Goal: Information Seeking & Learning: Learn about a topic

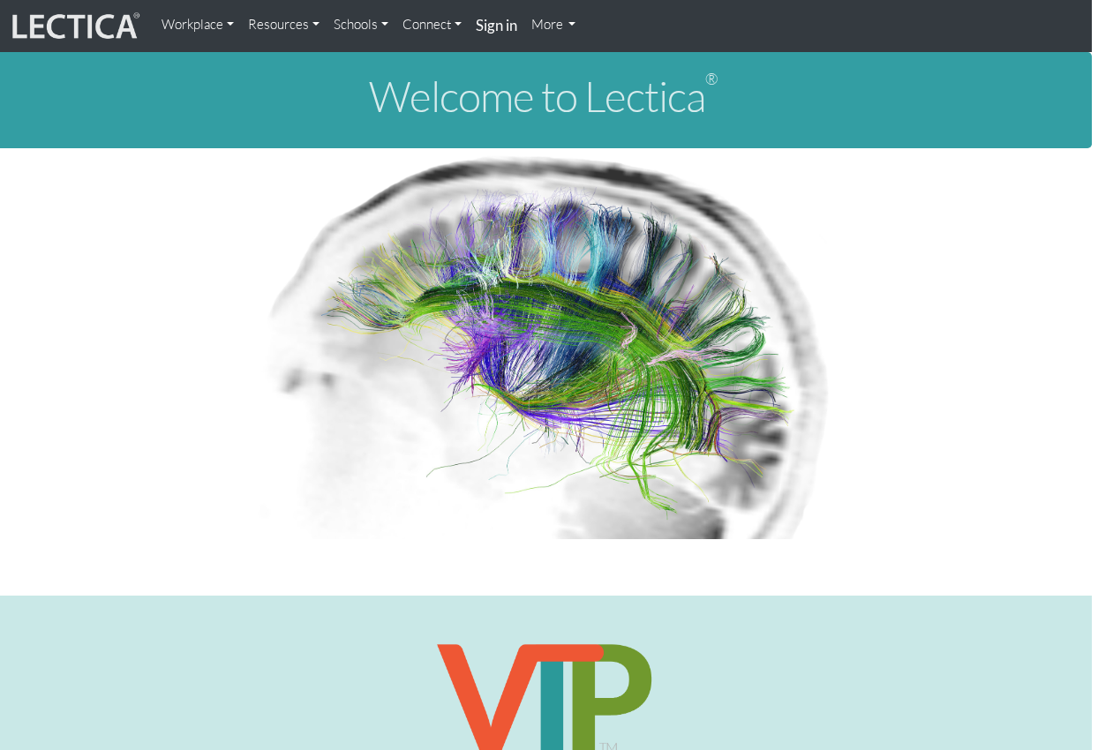
scroll to position [0, 4]
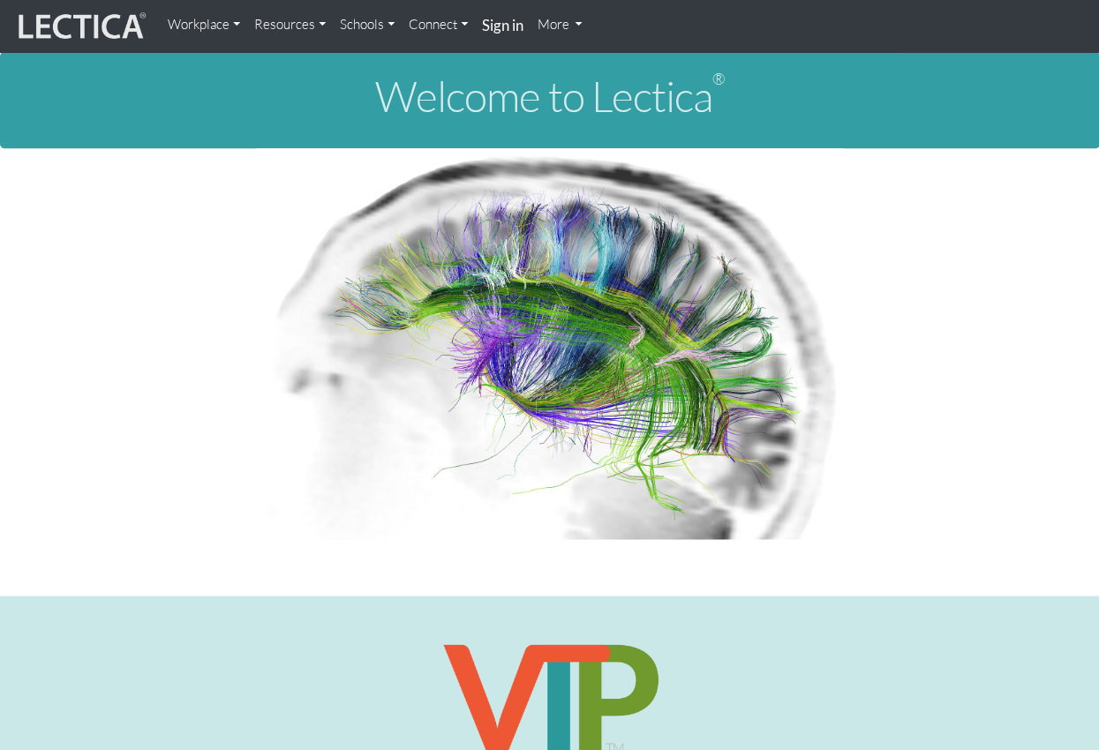
click at [385, 26] on link "Schools" at bounding box center [367, 24] width 69 height 35
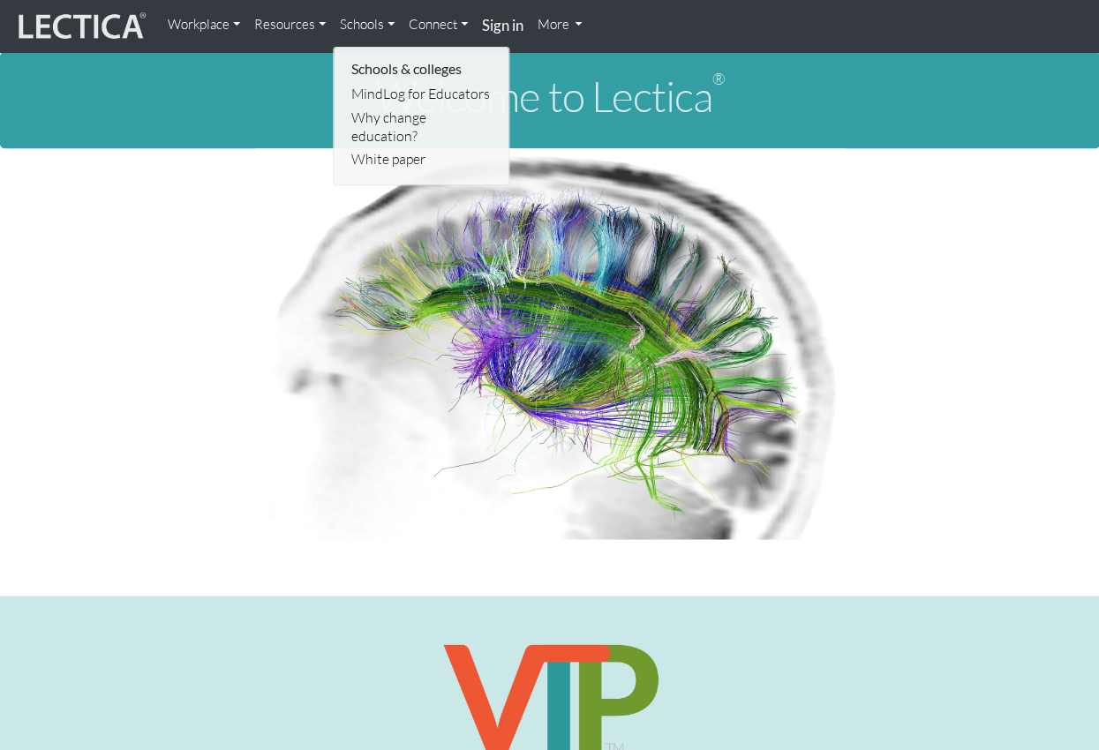
click at [321, 23] on link "Resources" at bounding box center [290, 24] width 86 height 35
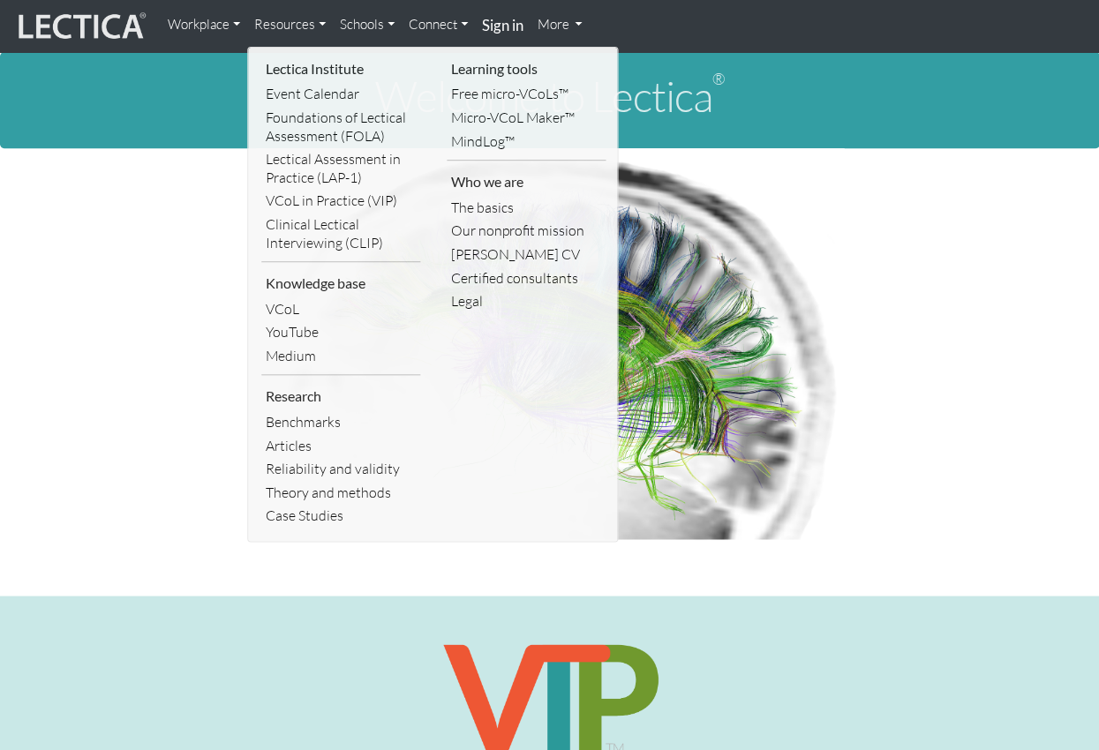
click at [237, 30] on link "Workplace" at bounding box center [204, 24] width 87 height 35
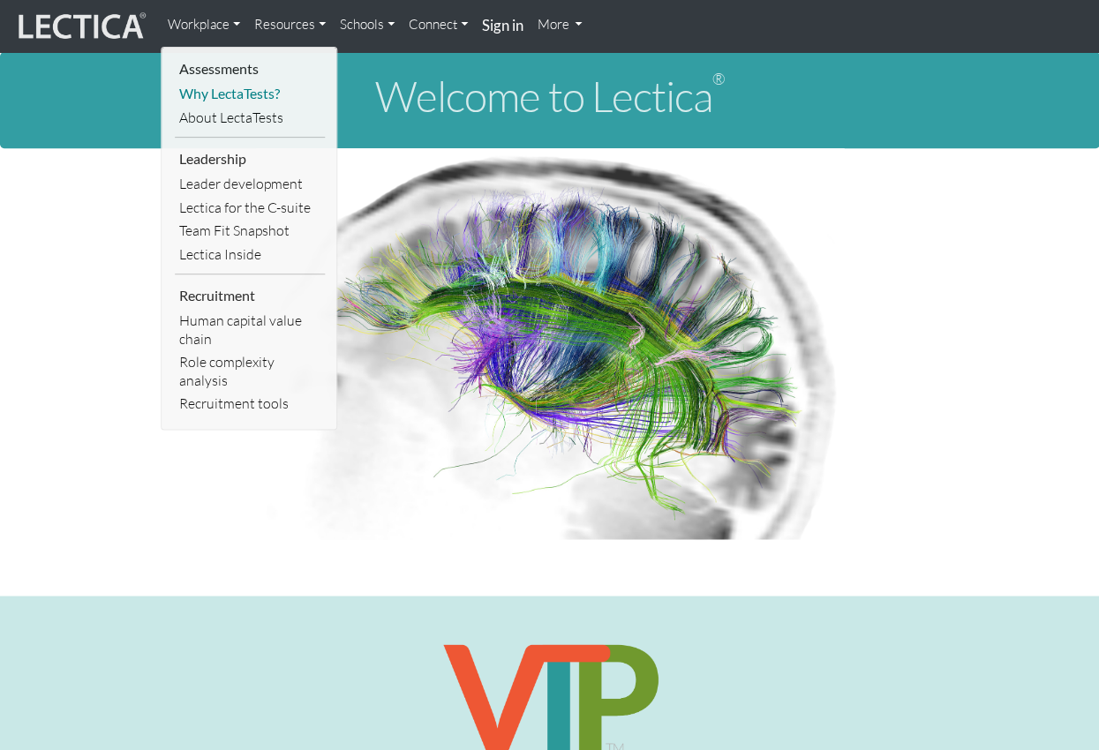
click at [272, 98] on link "Why LectaTests?" at bounding box center [250, 94] width 150 height 24
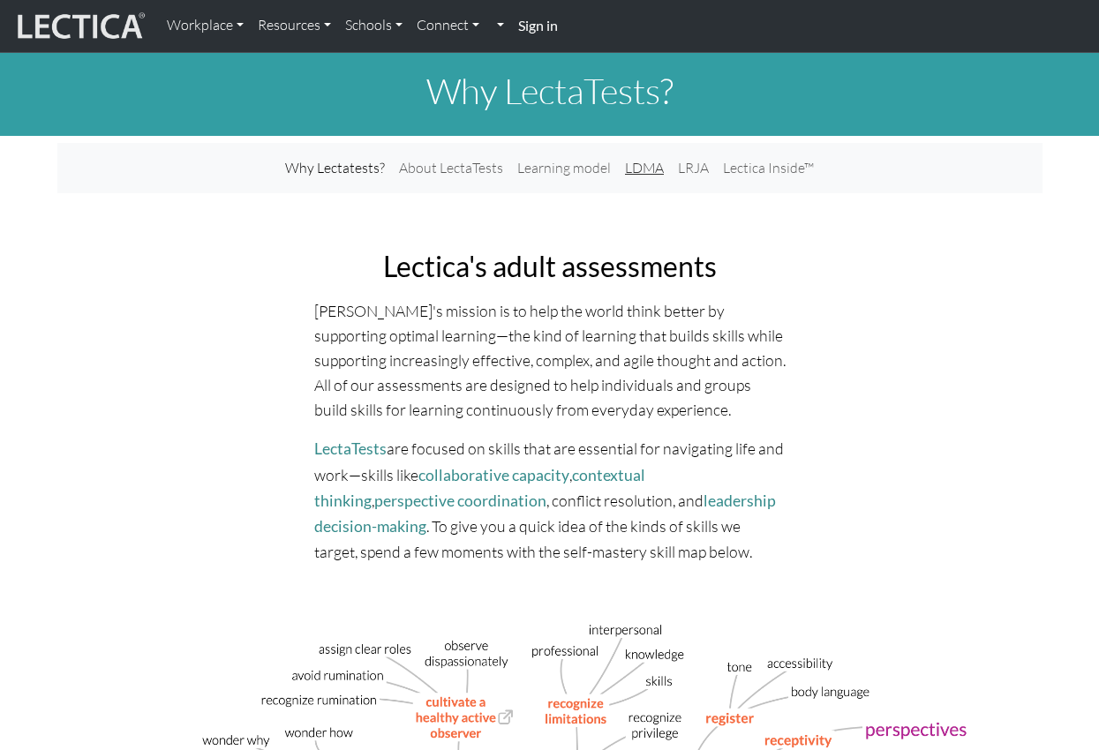
click at [630, 176] on link "LDMA" at bounding box center [644, 168] width 53 height 36
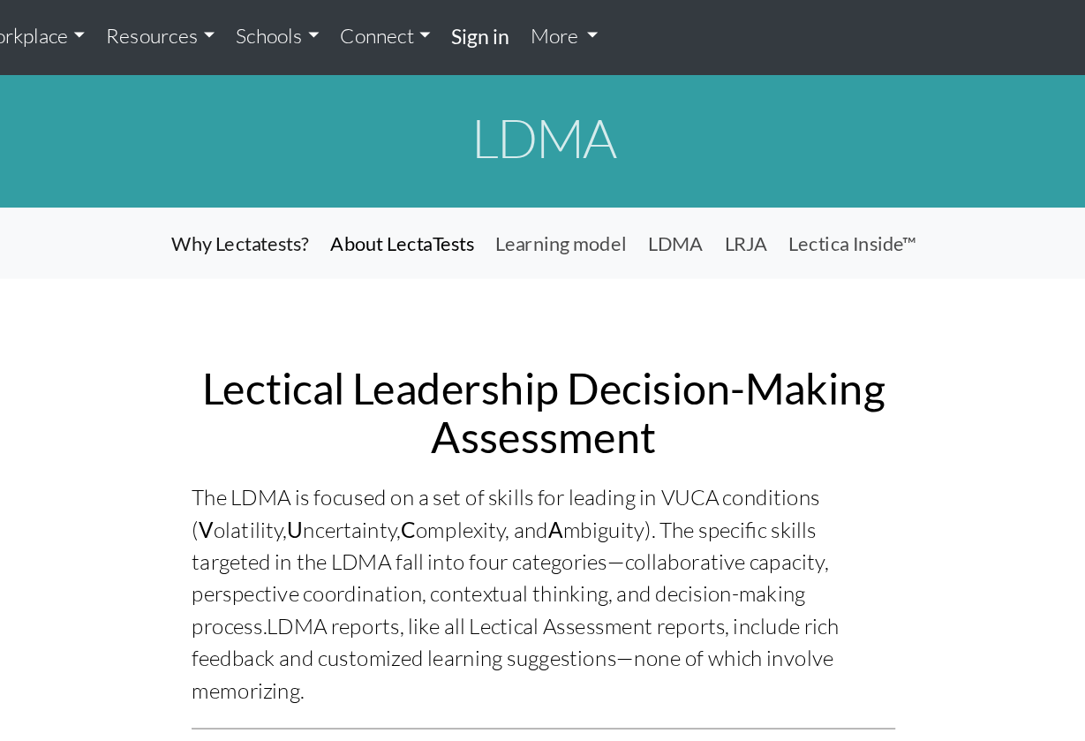
click at [395, 160] on link "About LectaTests" at bounding box center [449, 161] width 109 height 34
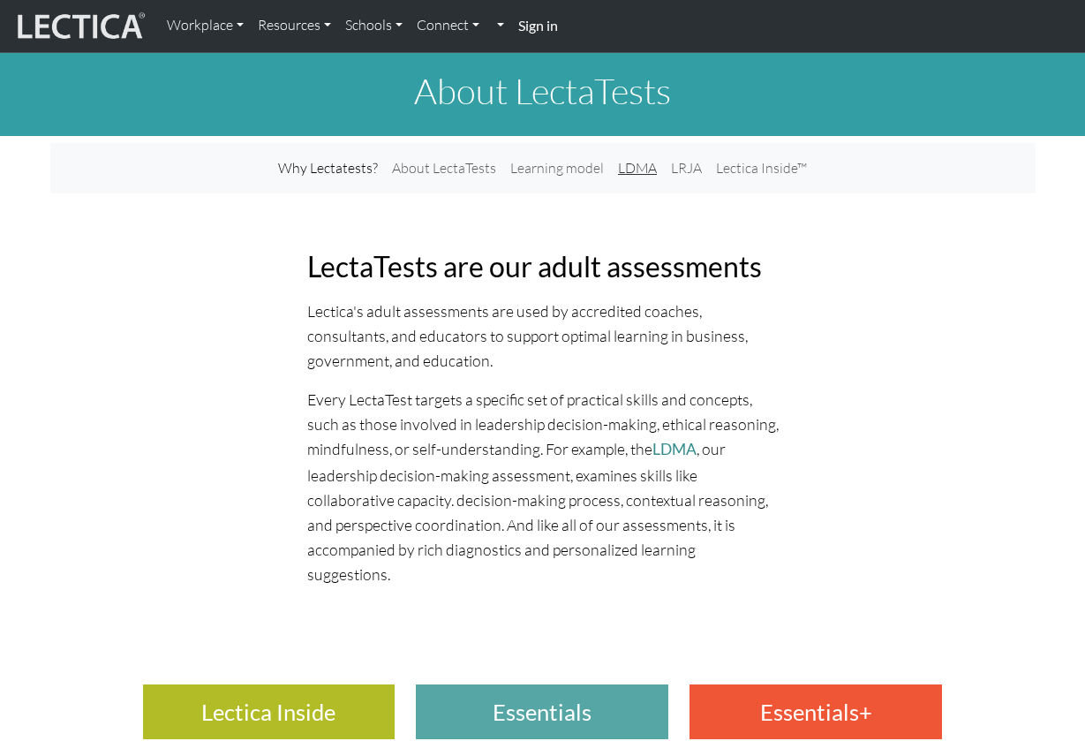
click at [643, 168] on link "LDMA" at bounding box center [637, 168] width 53 height 36
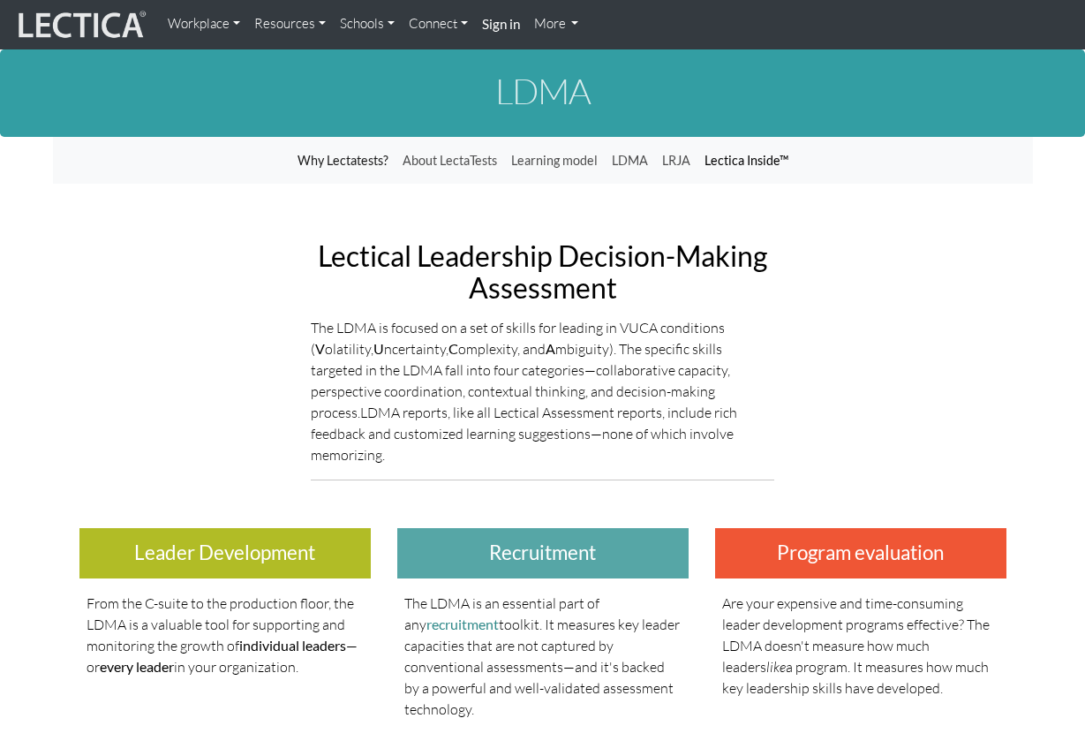
click at [746, 163] on link "Lectica Inside™" at bounding box center [746, 161] width 98 height 34
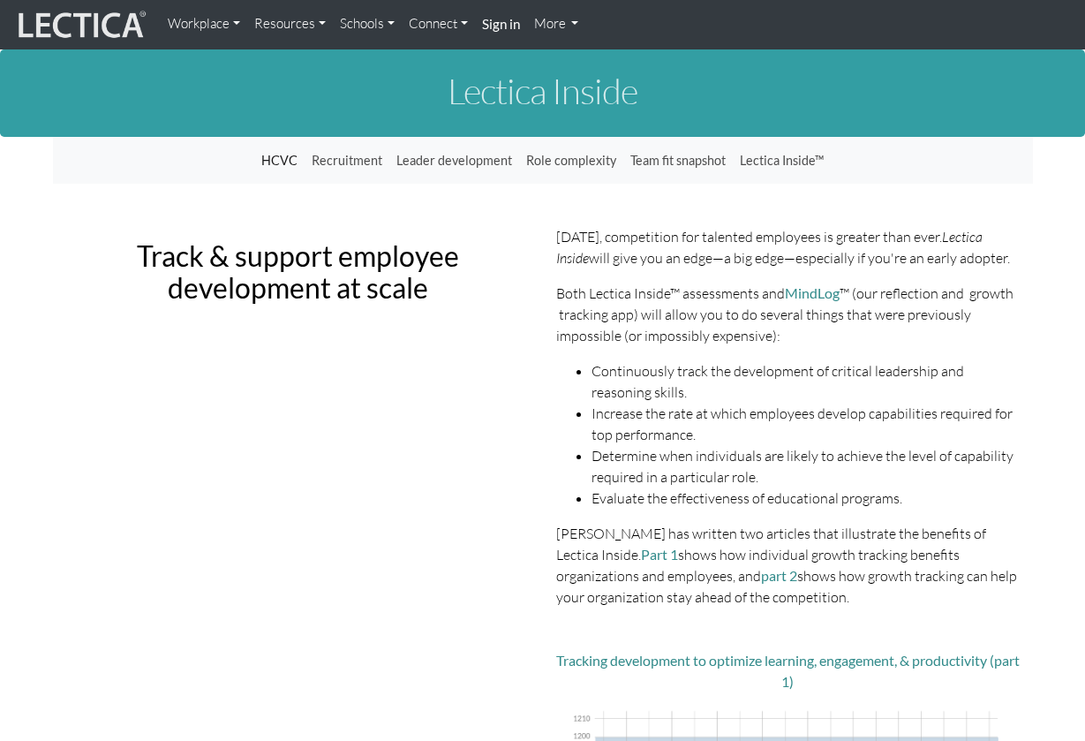
click at [551, 30] on link "More" at bounding box center [556, 24] width 59 height 34
click at [577, 27] on link "More" at bounding box center [556, 24] width 59 height 34
click at [524, 26] on link "Sign in" at bounding box center [501, 24] width 52 height 35
click at [385, 25] on link "Schools" at bounding box center [367, 24] width 69 height 34
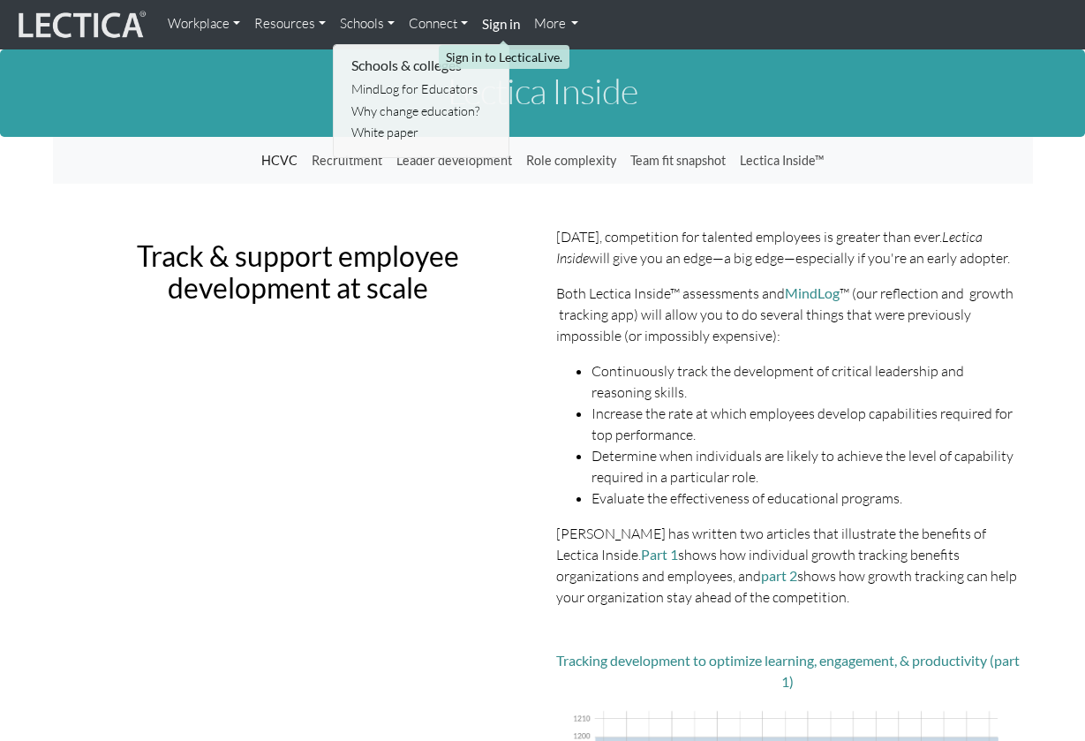
click at [326, 32] on link "Resources" at bounding box center [290, 24] width 86 height 34
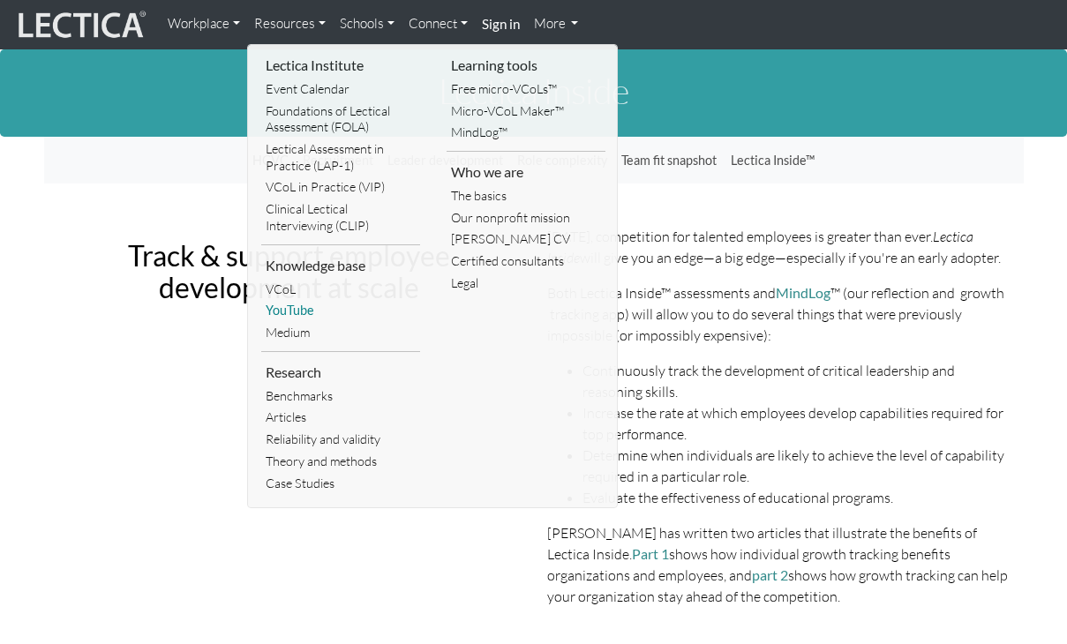
click at [294, 300] on link "YouTube" at bounding box center [340, 311] width 159 height 22
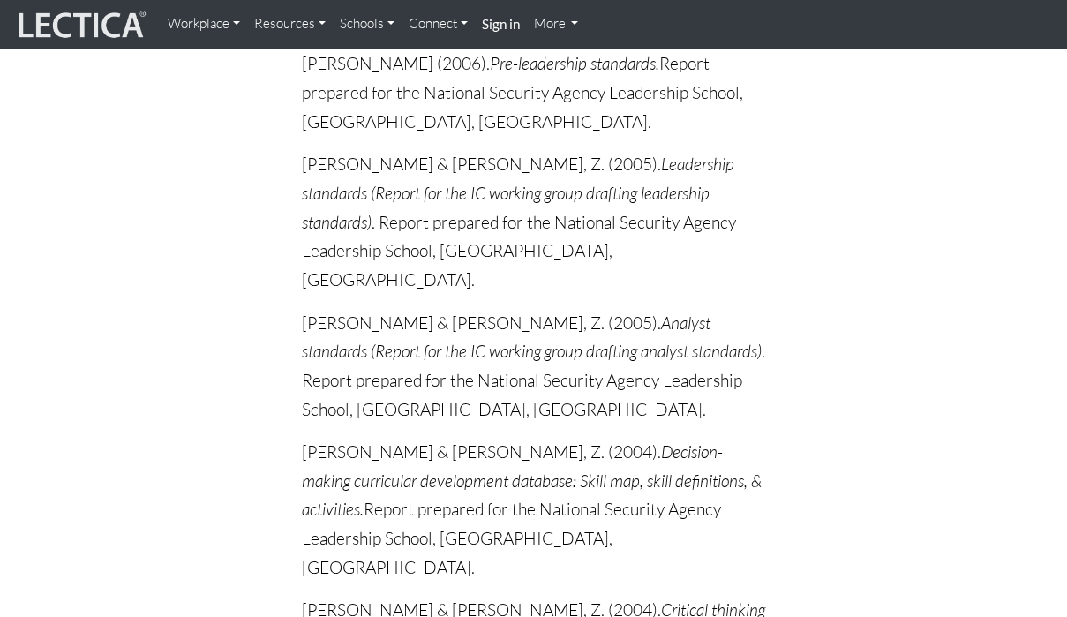
scroll to position [10553, 0]
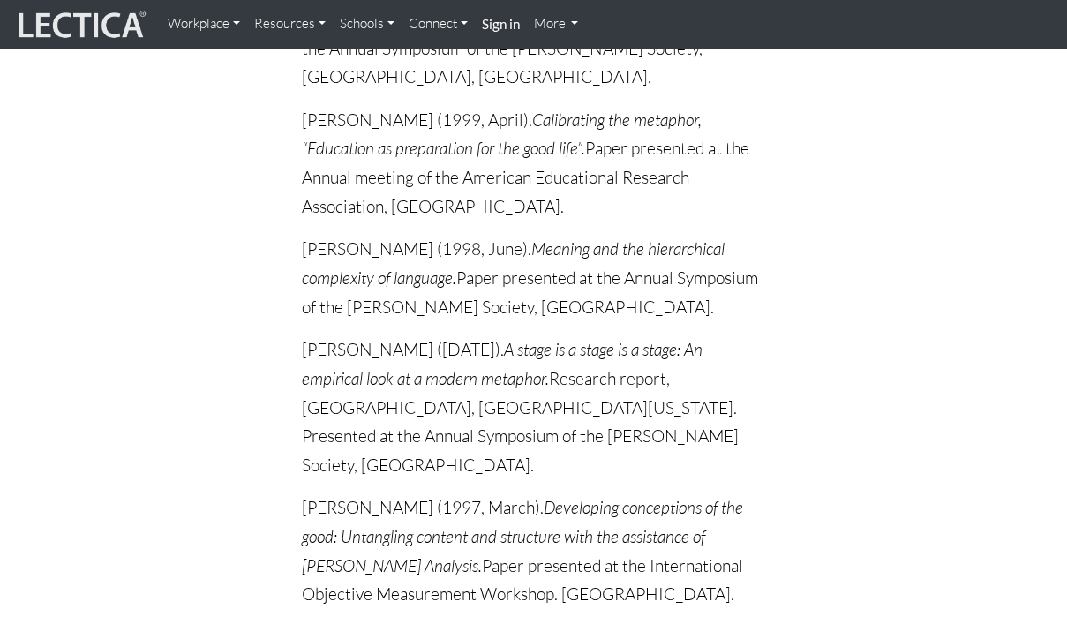
scroll to position [10920, 0]
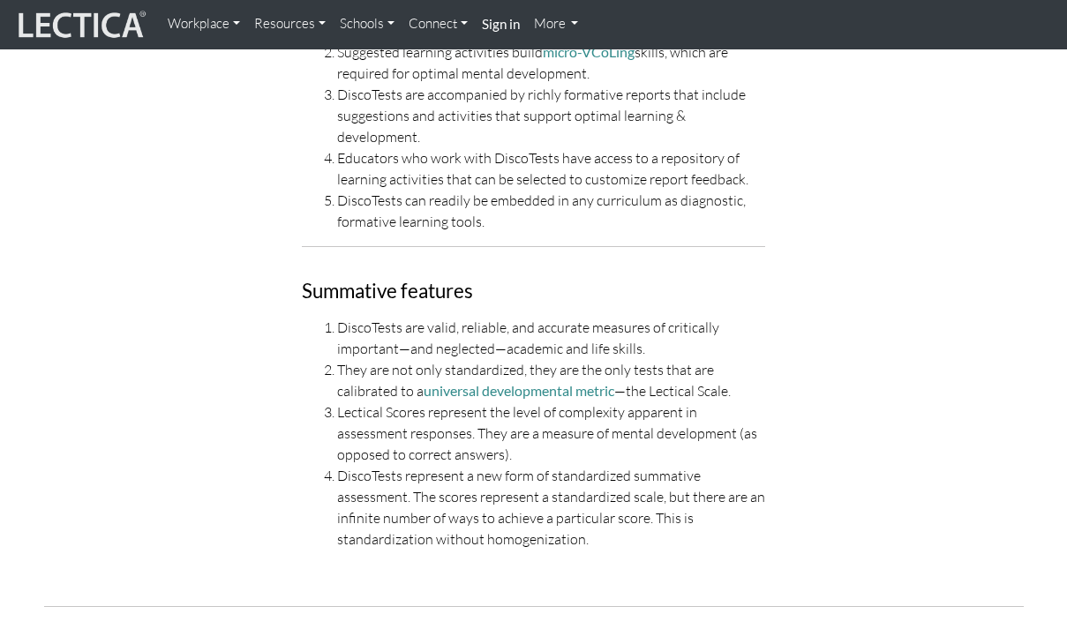
scroll to position [3795, 0]
click at [905, 7] on div "Workplace Assessments Why LectaTests? About LectaTests Leadership Leader develo…" at bounding box center [607, 24] width 892 height 35
click at [905, 5] on nav "Workplace Assessments Why LectaTests? About LectaTests Leadership Leader develo…" at bounding box center [533, 24] width 1067 height 49
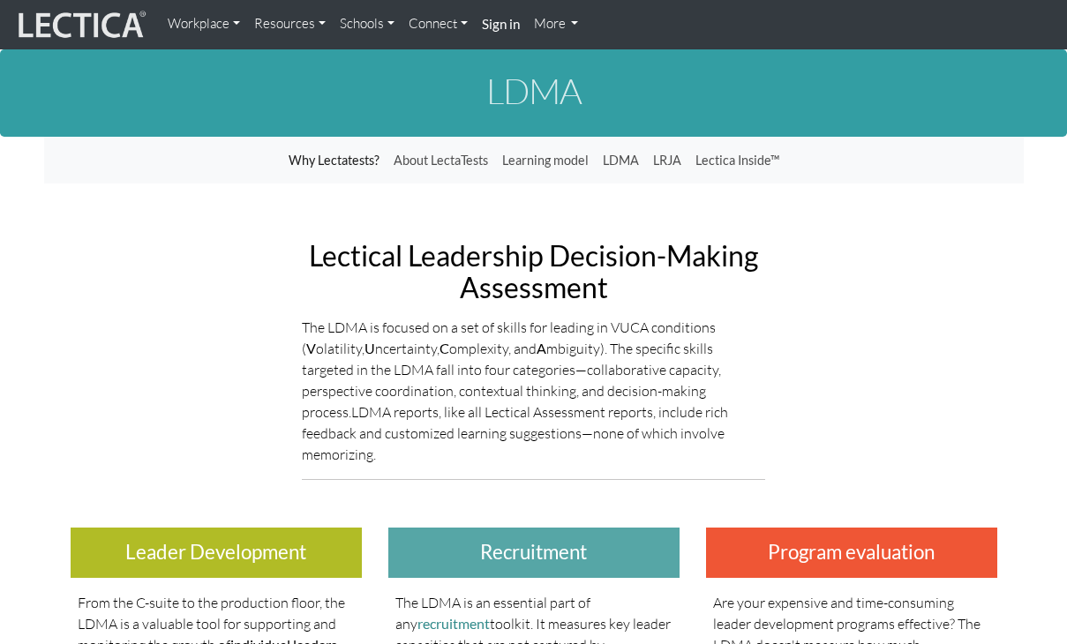
click at [291, 26] on link "Resources" at bounding box center [290, 24] width 86 height 34
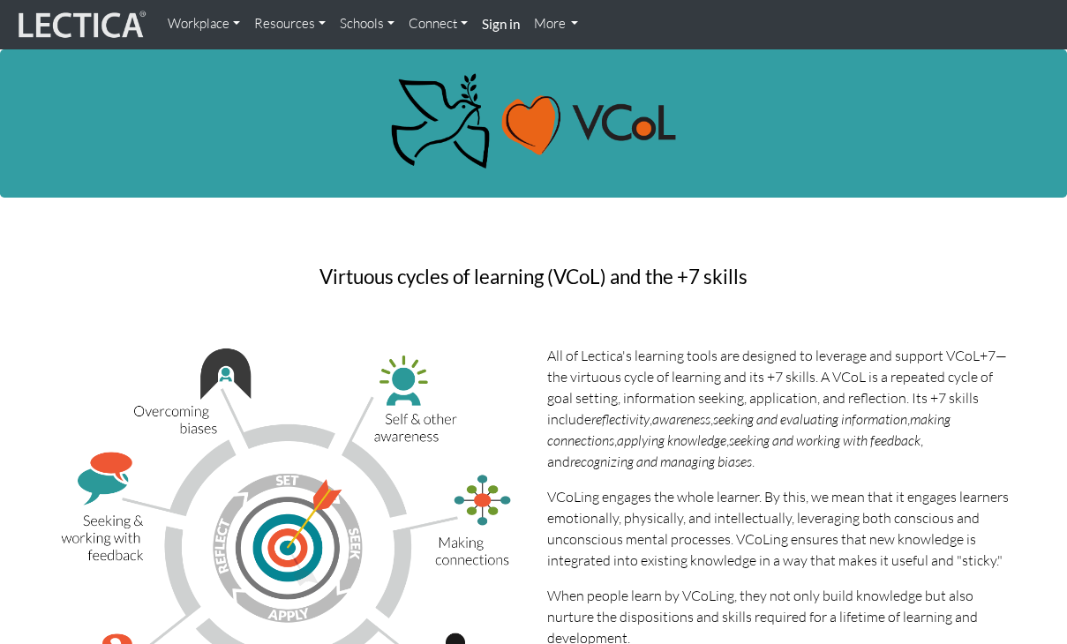
click at [457, 26] on link "Connect" at bounding box center [438, 24] width 73 height 34
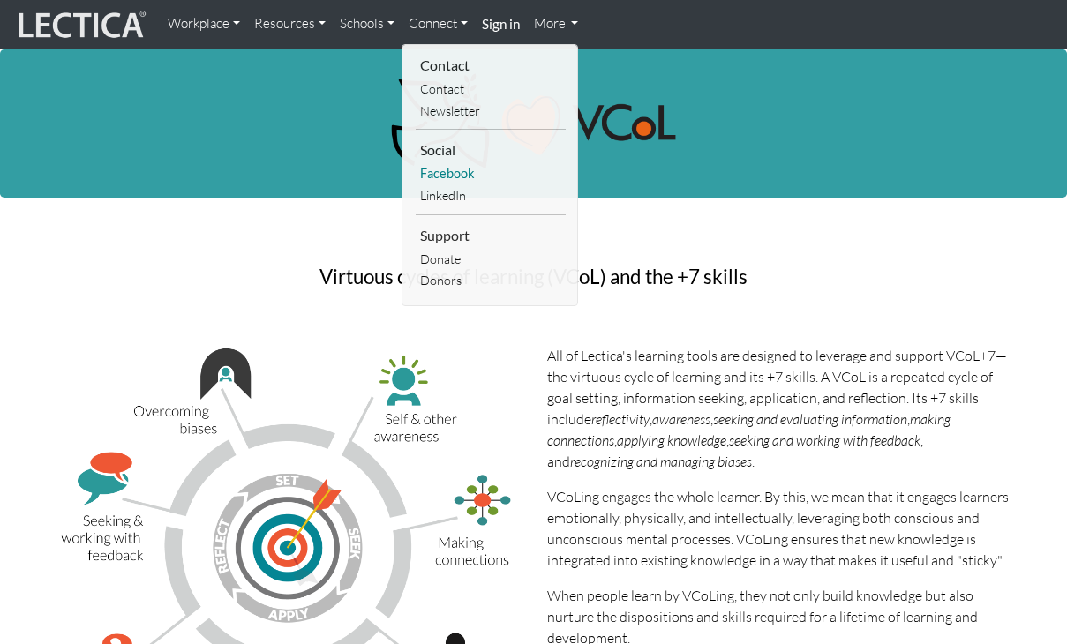
click at [443, 175] on link "Facebook" at bounding box center [491, 174] width 150 height 22
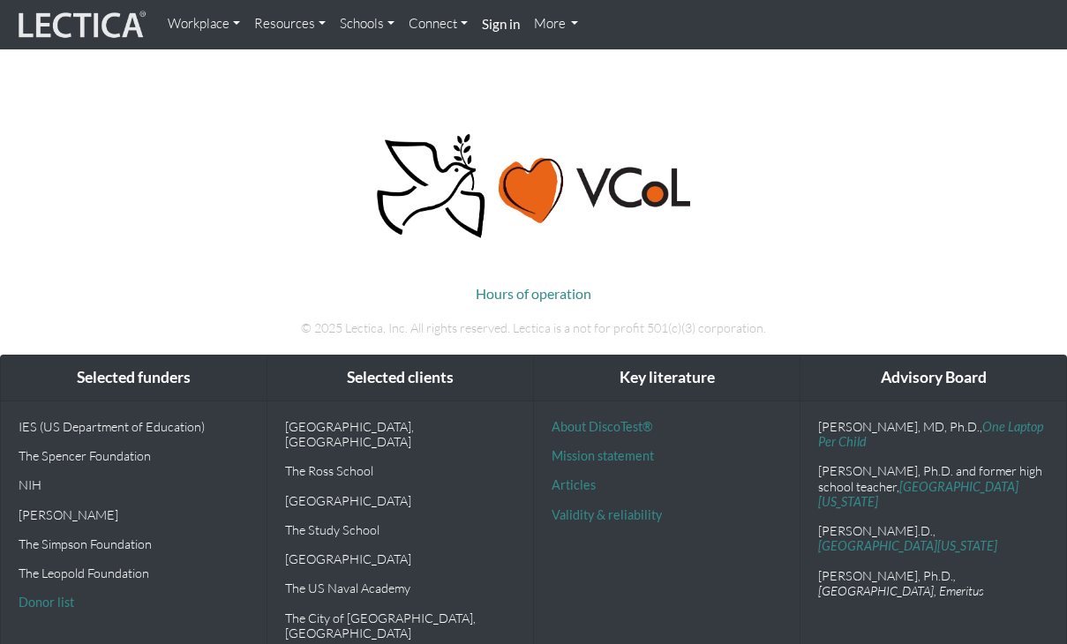
scroll to position [5477, 0]
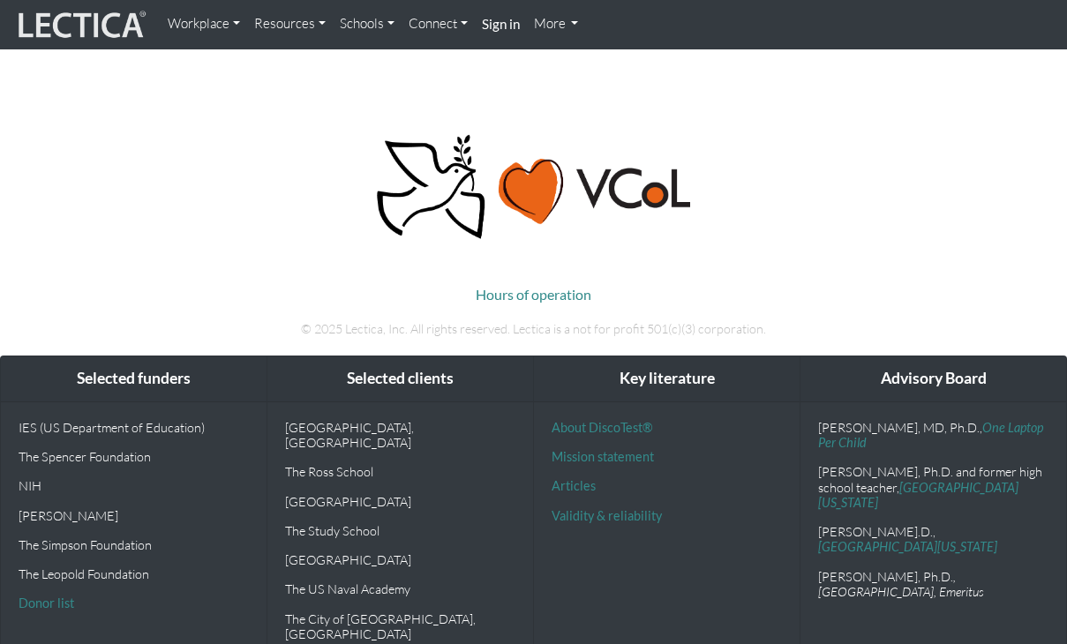
click at [75, 508] on p "[PERSON_NAME]" at bounding box center [134, 515] width 230 height 15
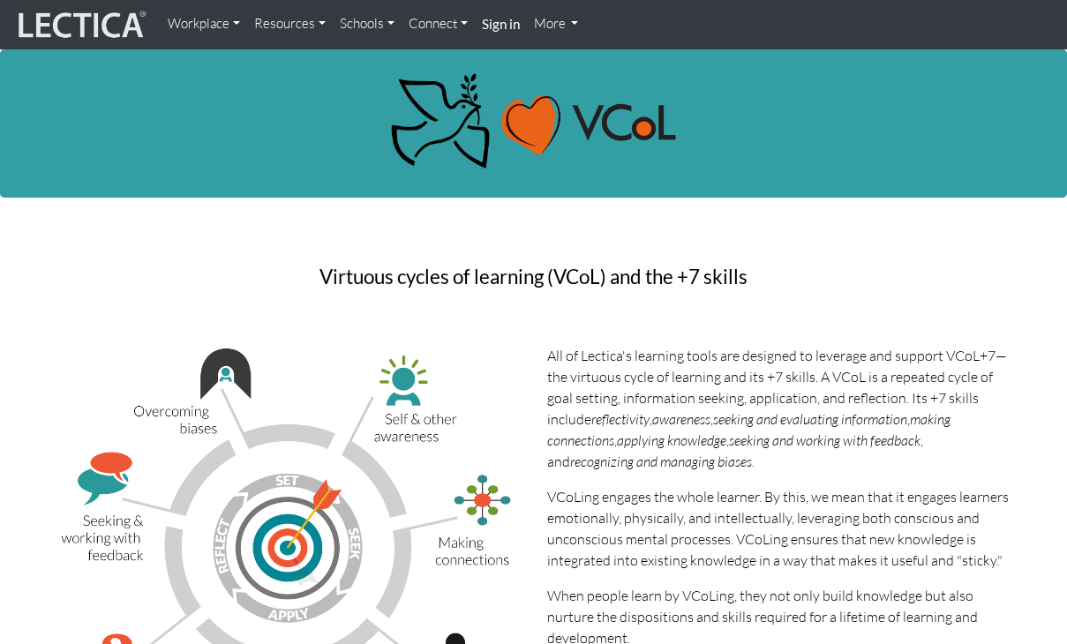
scroll to position [0, 0]
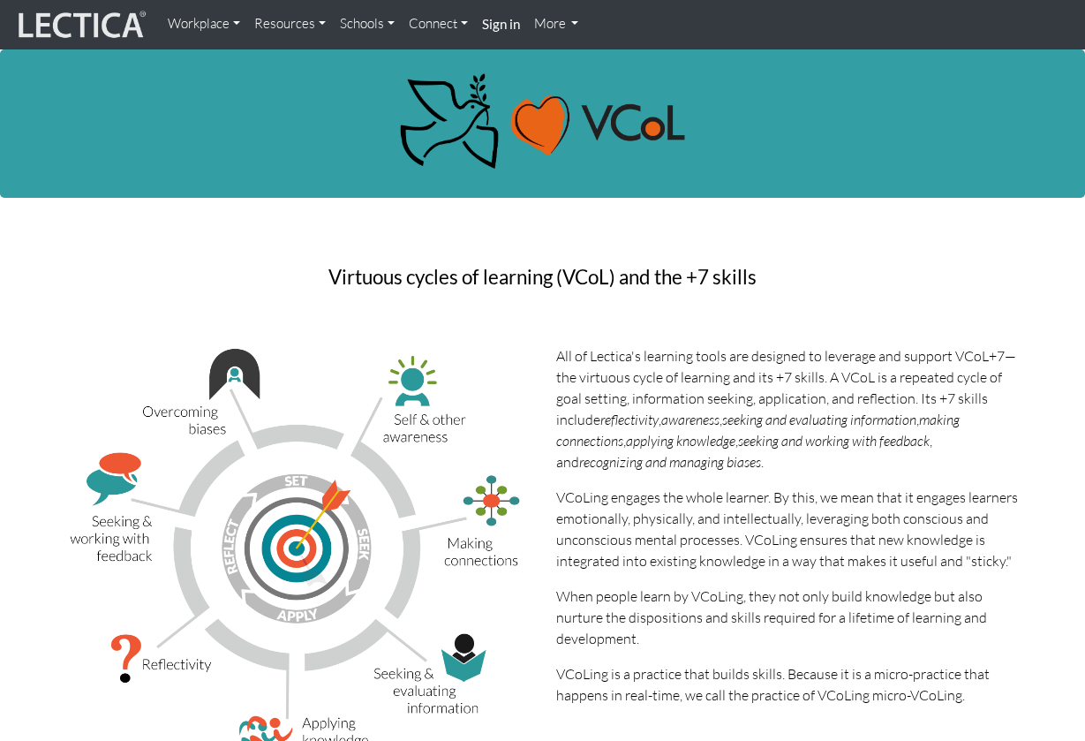
click at [178, 29] on link "Workplace" at bounding box center [204, 24] width 87 height 34
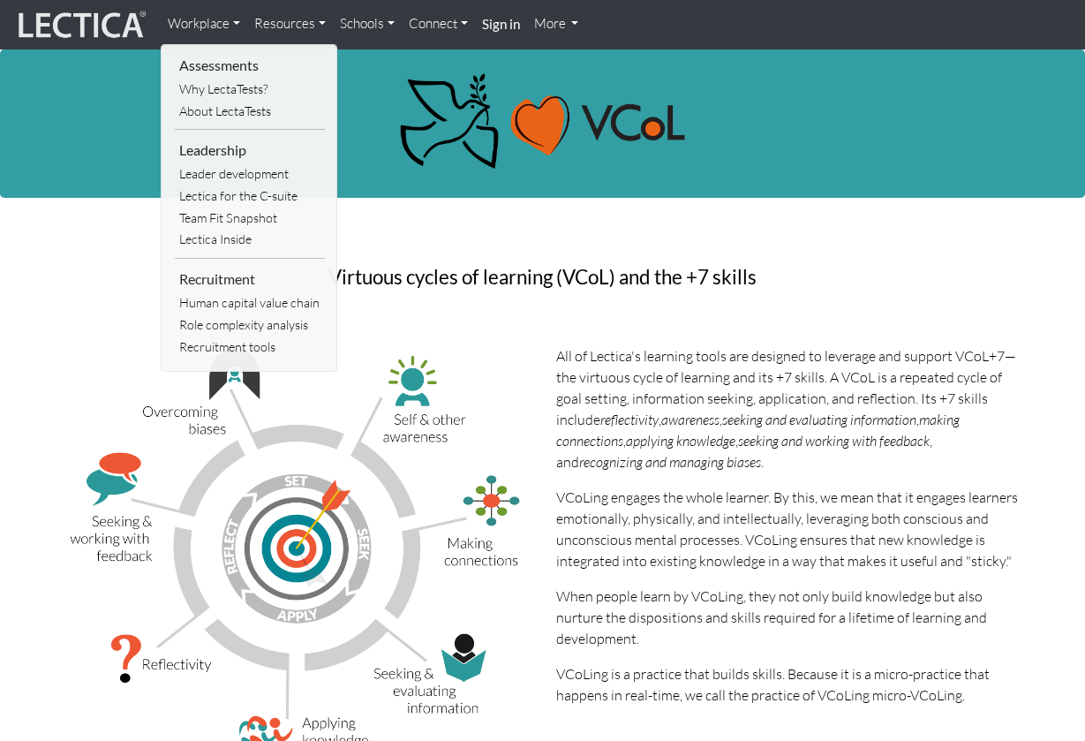
click at [89, 187] on div at bounding box center [542, 123] width 1085 height 148
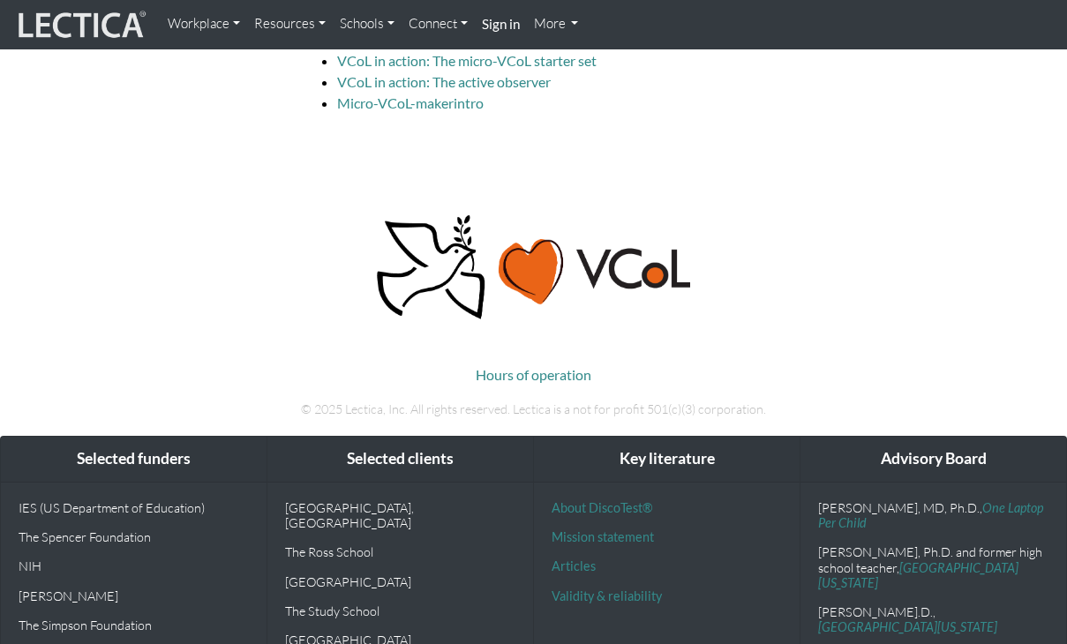
scroll to position [5413, 0]
